Goal: Check status: Check status

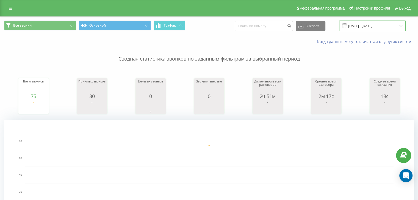
click at [365, 27] on input "[DATE] - [DATE]" at bounding box center [372, 26] width 66 height 11
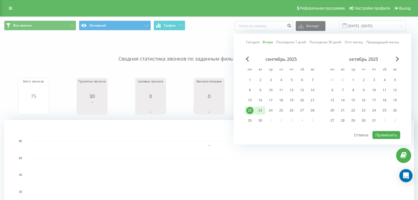
click at [259, 111] on div "23" at bounding box center [259, 110] width 7 height 7
click at [260, 110] on div "23" at bounding box center [259, 110] width 7 height 7
drag, startPoint x: 392, startPoint y: 134, endPoint x: 383, endPoint y: 135, distance: 8.3
click at [392, 134] on button "Применить" at bounding box center [386, 135] width 28 height 8
type input "[DATE] - [DATE]"
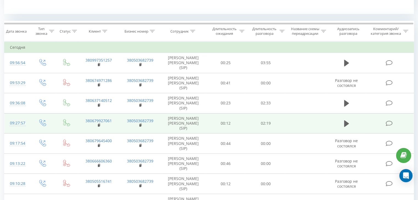
scroll to position [216, 0]
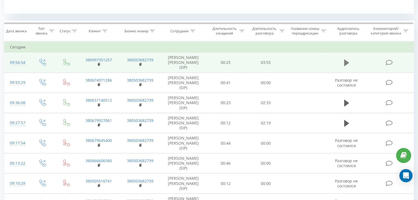
click at [346, 62] on icon at bounding box center [346, 63] width 5 height 7
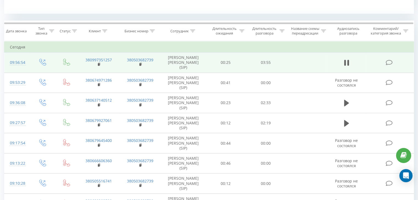
drag, startPoint x: 228, startPoint y: 198, endPoint x: 232, endPoint y: 198, distance: 4.2
